Goal: Check status

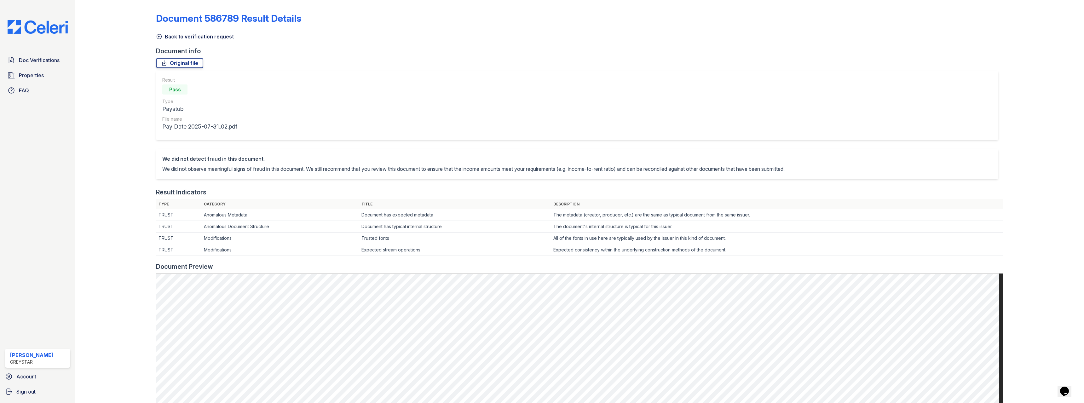
click at [158, 38] on icon at bounding box center [159, 36] width 6 height 6
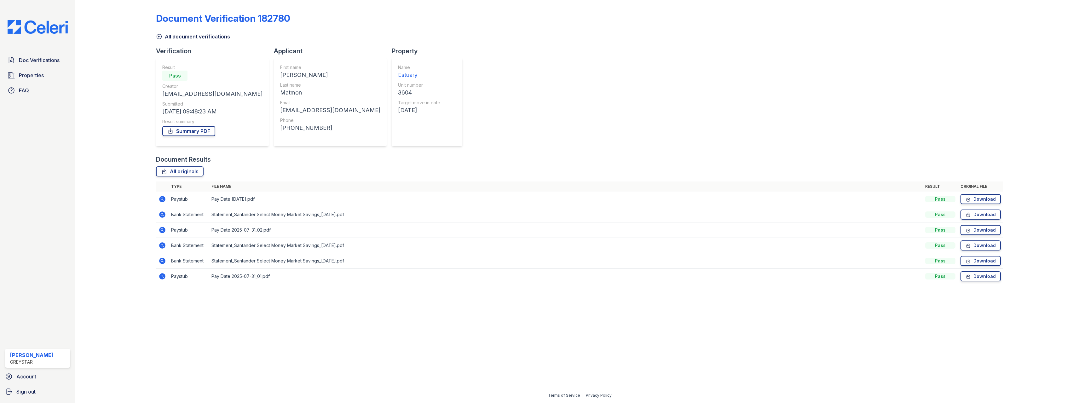
click at [163, 215] on icon at bounding box center [162, 215] width 8 height 8
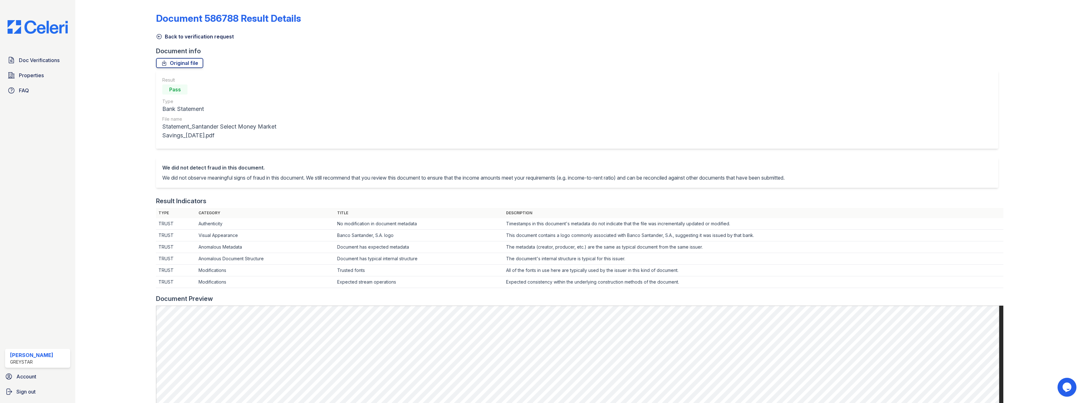
click at [160, 35] on icon at bounding box center [159, 36] width 5 height 5
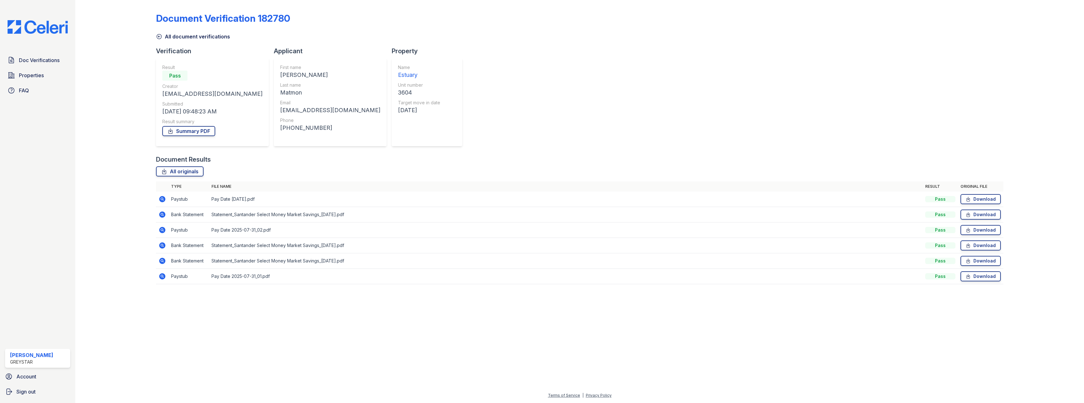
click at [163, 199] on icon at bounding box center [162, 199] width 2 height 2
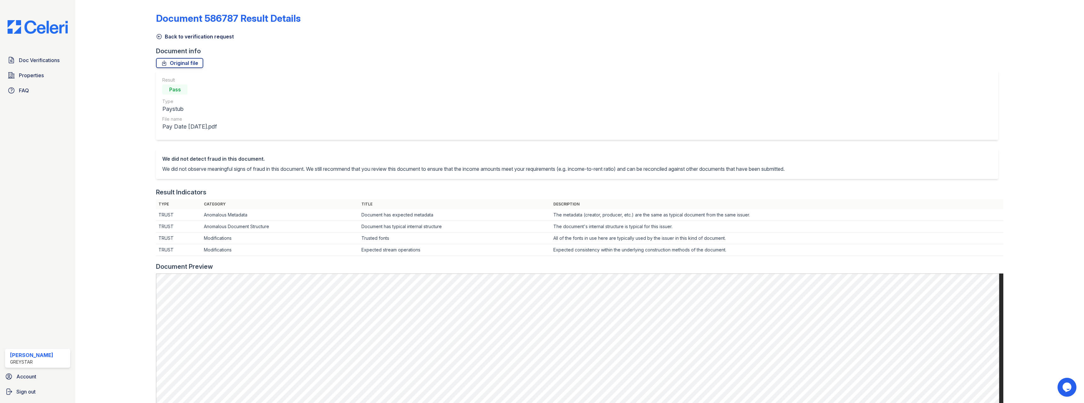
click at [158, 37] on icon at bounding box center [159, 36] width 6 height 6
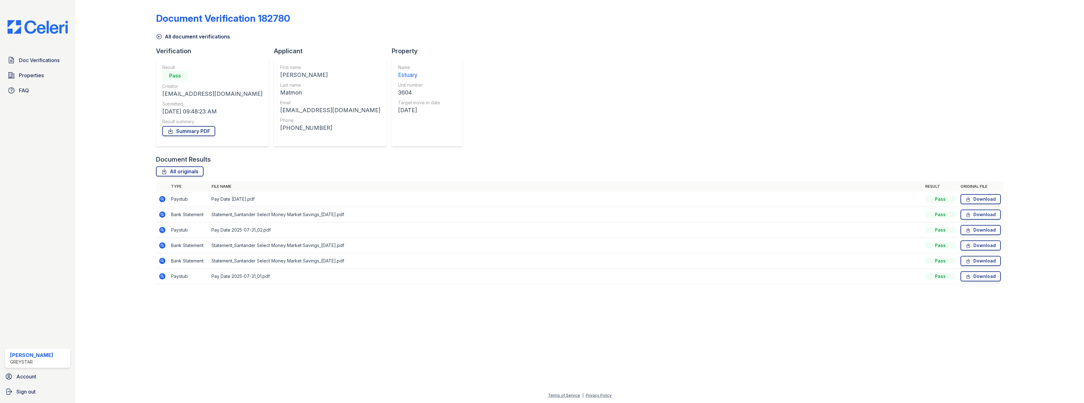
click at [162, 230] on icon at bounding box center [162, 230] width 2 height 2
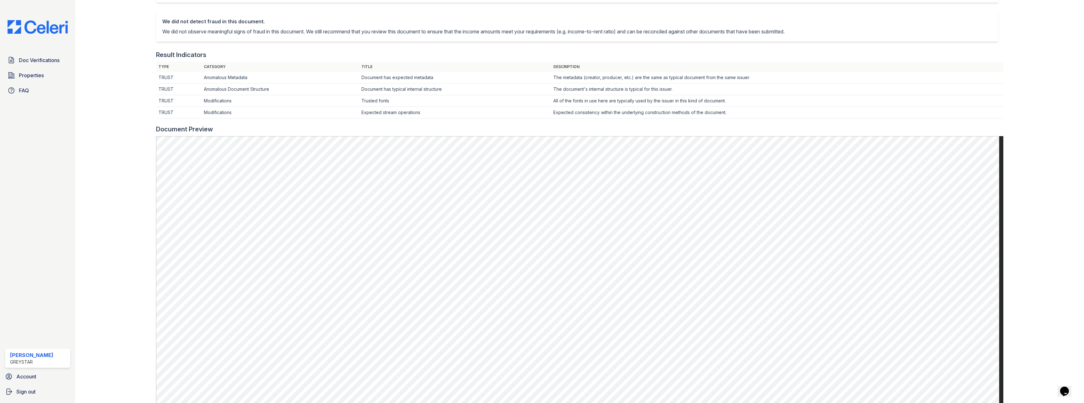
scroll to position [11, 0]
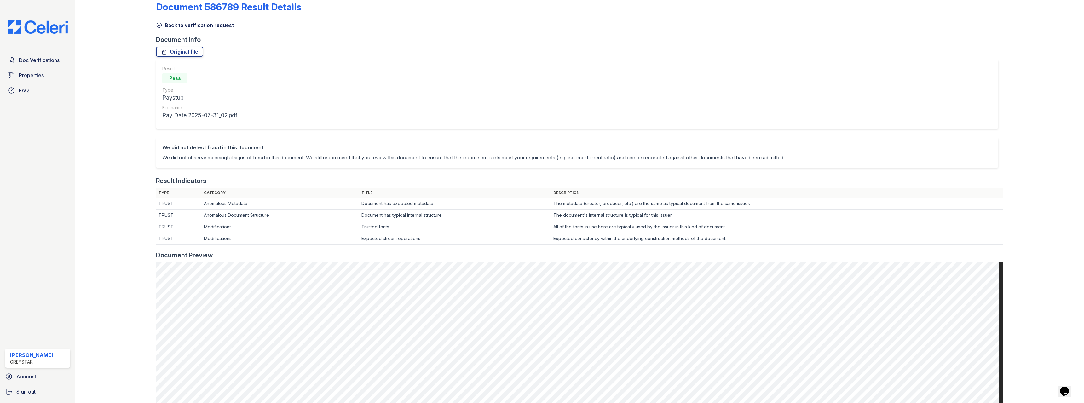
click at [738, 210] on td "Expected consistency within the underlying construction methods of the document." at bounding box center [777, 204] width 452 height 12
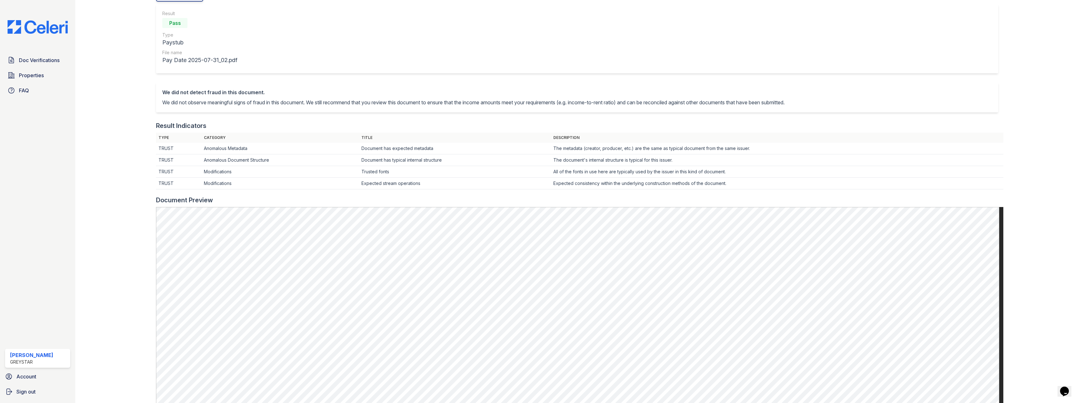
scroll to position [0, 0]
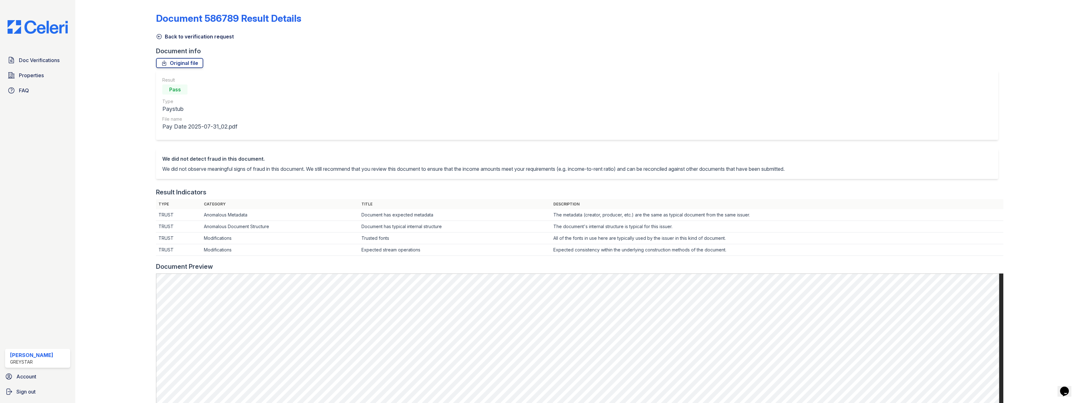
click at [160, 38] on icon at bounding box center [159, 36] width 5 height 5
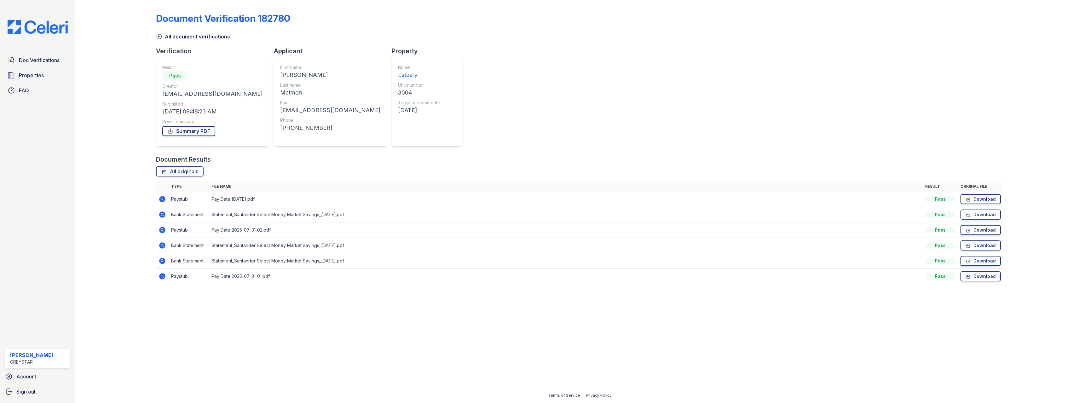
click at [162, 214] on icon at bounding box center [162, 214] width 2 height 2
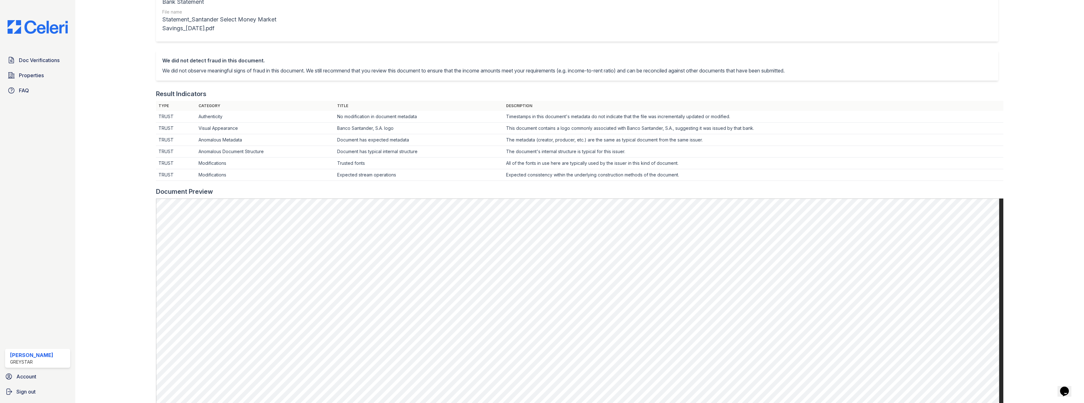
scroll to position [189, 0]
